Goal: Obtain resource: Obtain resource

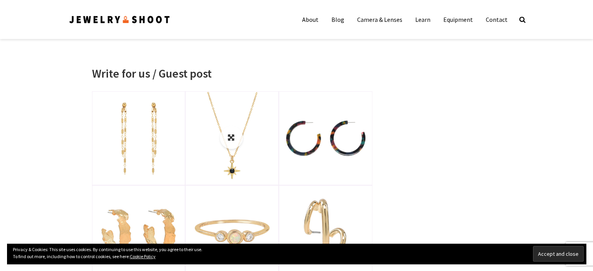
click at [223, 138] on link at bounding box center [232, 138] width 92 height 92
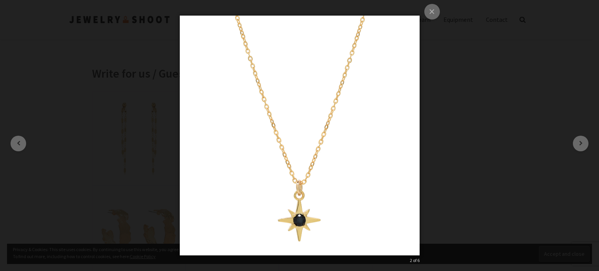
click at [320, 147] on img at bounding box center [300, 135] width 240 height 271
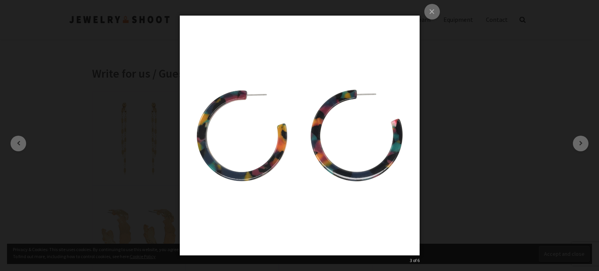
click at [320, 147] on img at bounding box center [300, 135] width 240 height 271
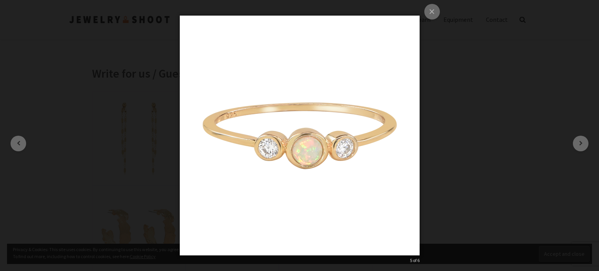
click at [319, 147] on img at bounding box center [300, 135] width 240 height 271
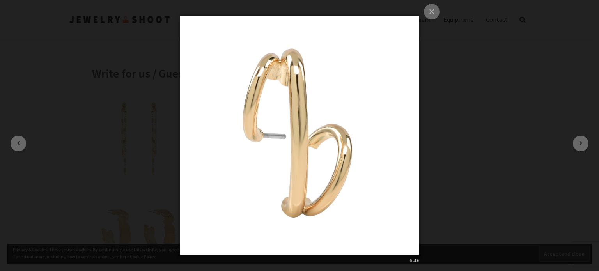
click at [318, 147] on img at bounding box center [299, 135] width 239 height 271
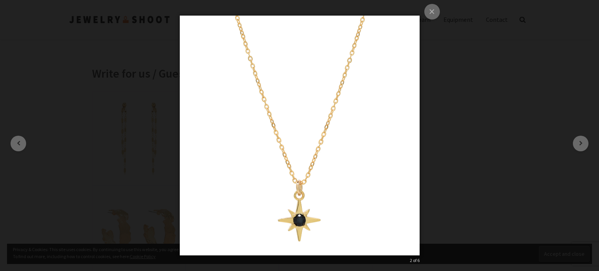
click at [318, 147] on img at bounding box center [300, 135] width 240 height 271
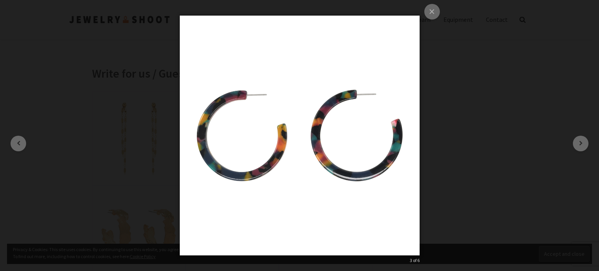
click at [318, 148] on img at bounding box center [300, 135] width 240 height 271
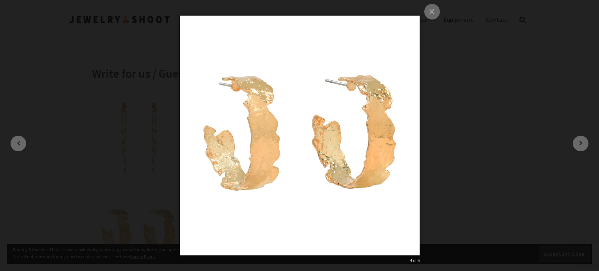
click at [318, 148] on img at bounding box center [300, 135] width 240 height 271
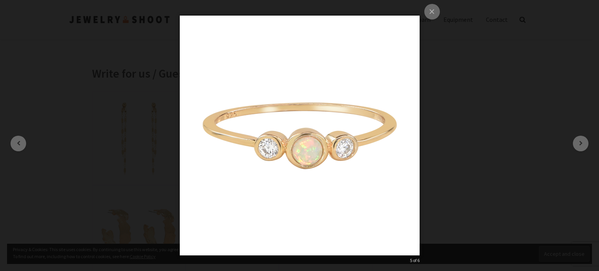
click at [318, 148] on img at bounding box center [300, 135] width 240 height 271
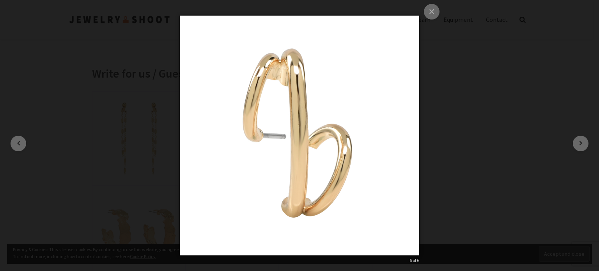
click at [318, 148] on img at bounding box center [299, 135] width 239 height 271
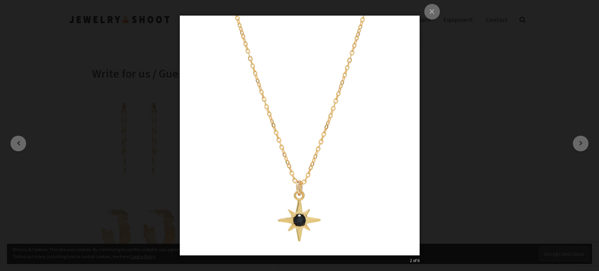
click at [423, 12] on div "× 2 of 6 Loading..." at bounding box center [299, 135] width 599 height 271
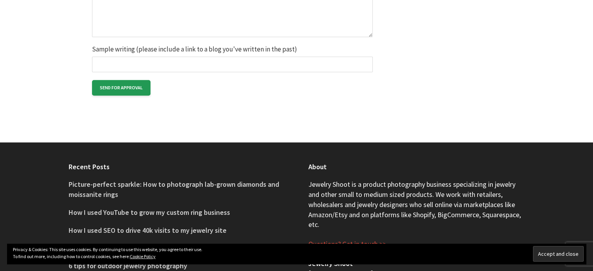
scroll to position [858, 0]
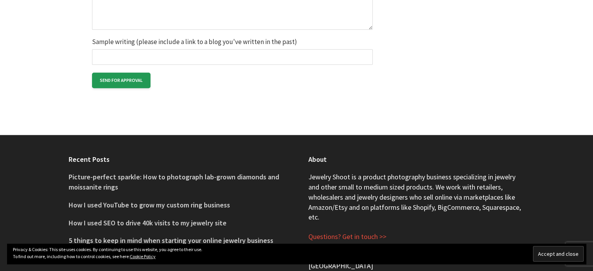
click at [543, 255] on input "Accept and close" at bounding box center [558, 254] width 51 height 16
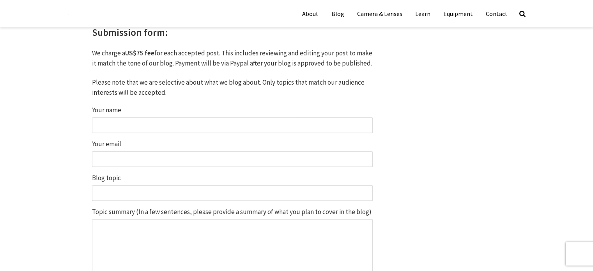
scroll to position [577, 0]
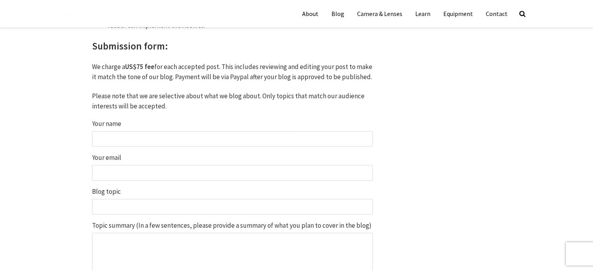
click at [163, 145] on input "Your name" at bounding box center [232, 139] width 281 height 16
